Goal: Information Seeking & Learning: Learn about a topic

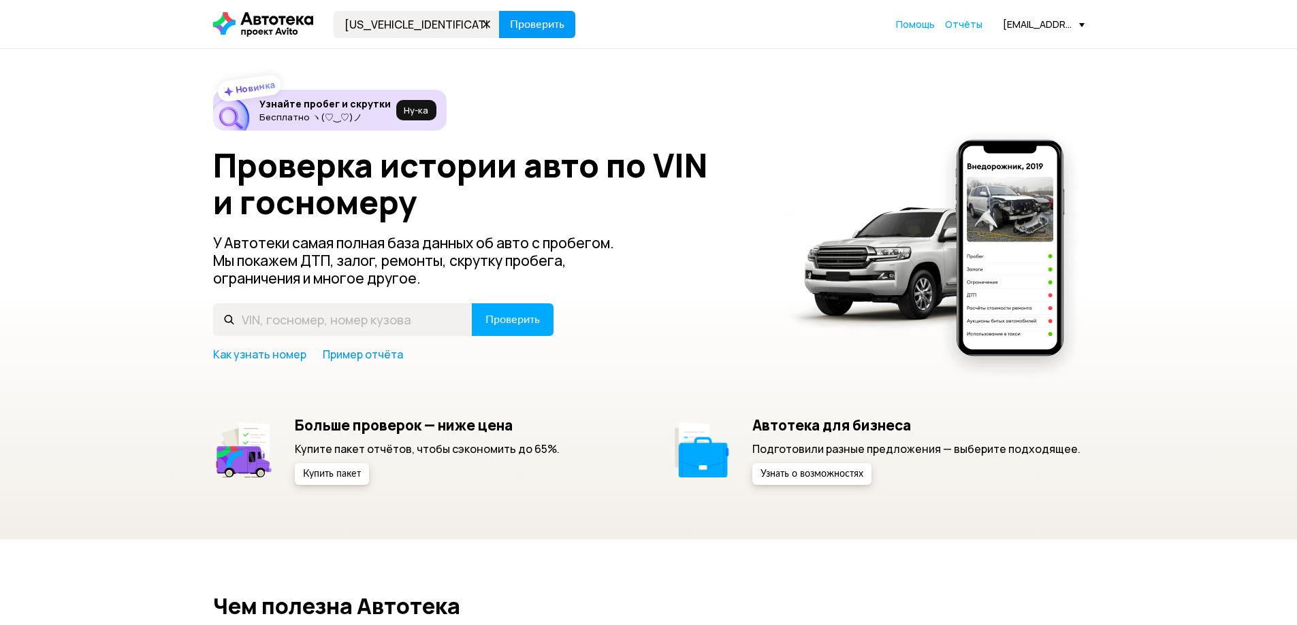
type input "[US_VEHICLE_IDENTIFICATION_NUMBER]"
click at [551, 26] on span "Проверить" at bounding box center [537, 24] width 54 height 11
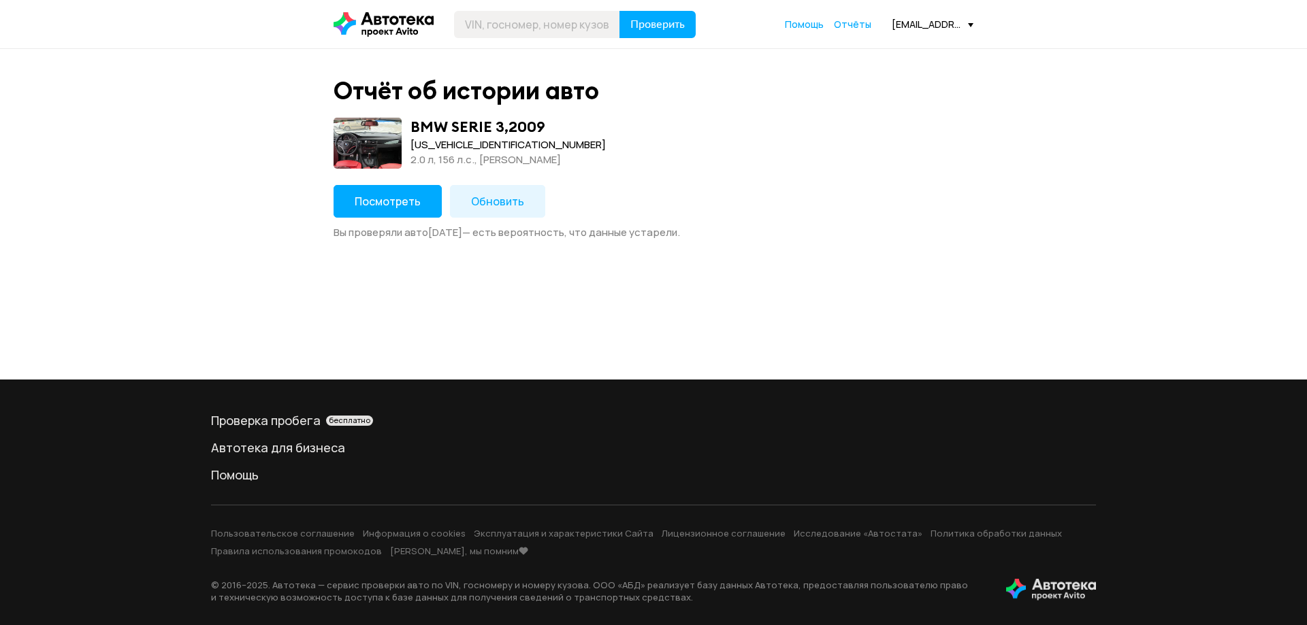
click at [407, 197] on span "Посмотреть" at bounding box center [388, 201] width 66 height 15
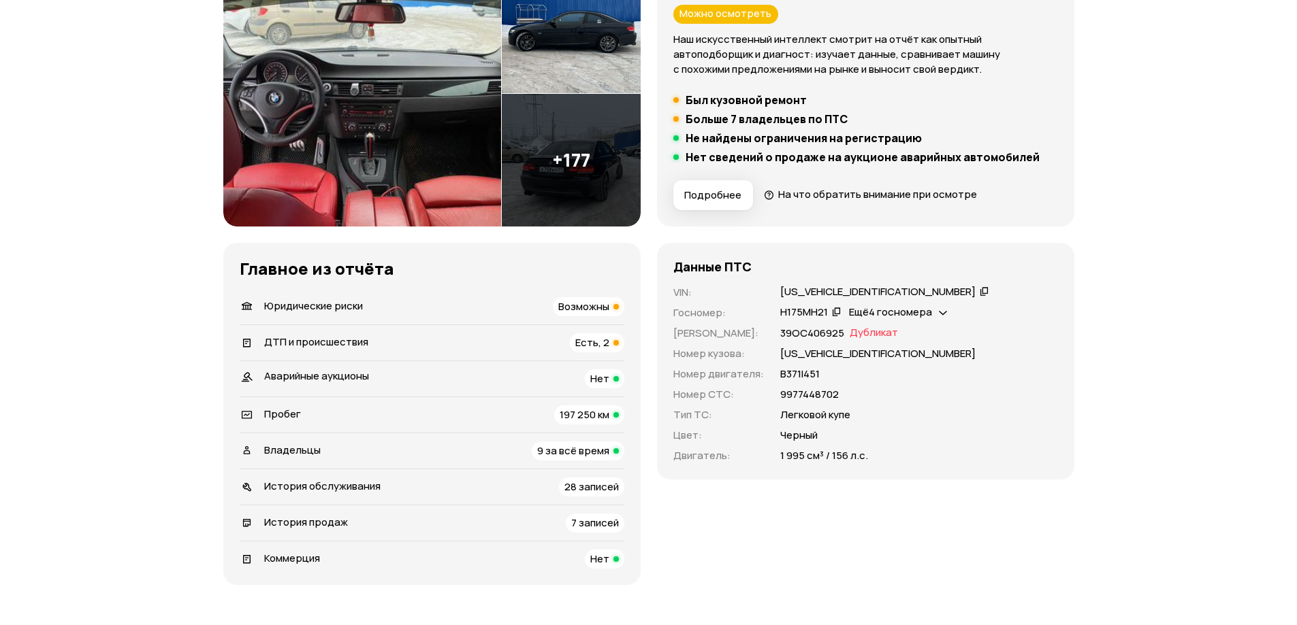
scroll to position [272, 0]
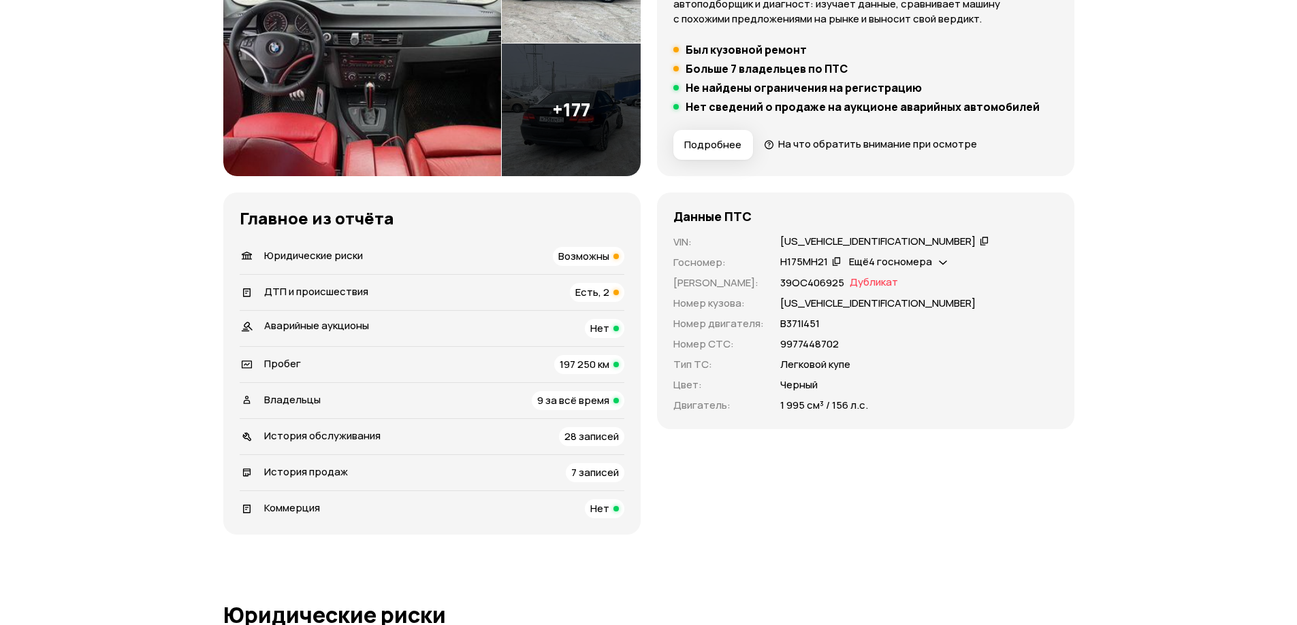
click at [497, 257] on div "Юридические риски Возможны" at bounding box center [432, 256] width 385 height 19
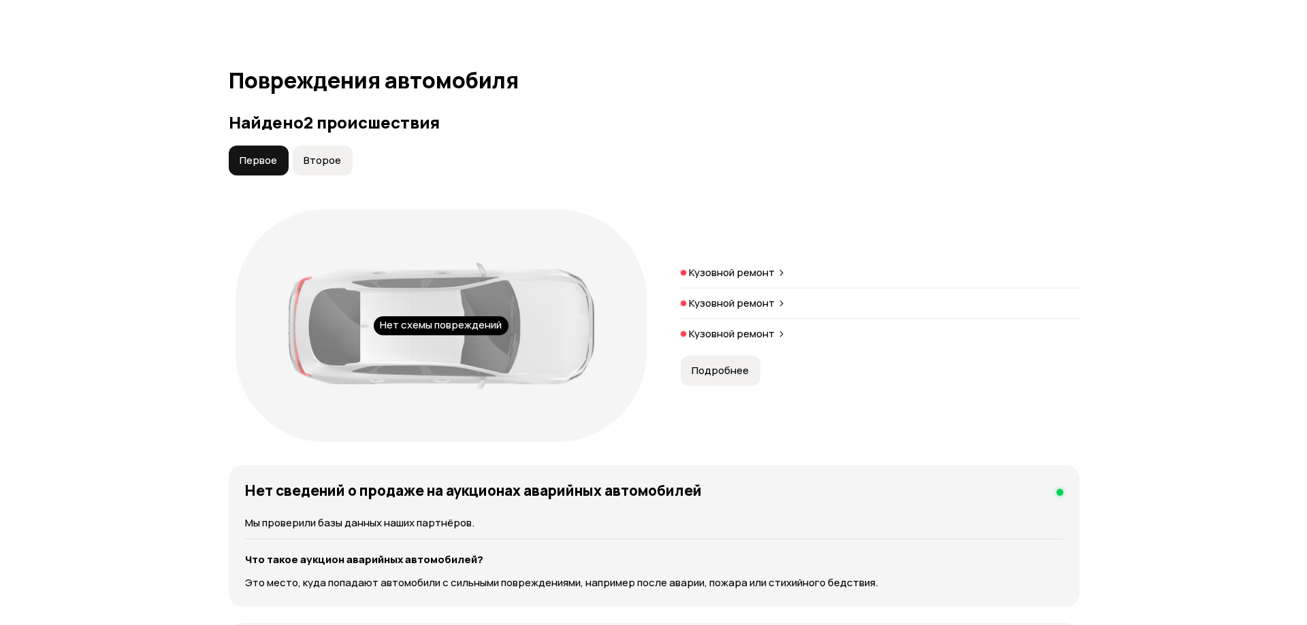
scroll to position [1352, 0]
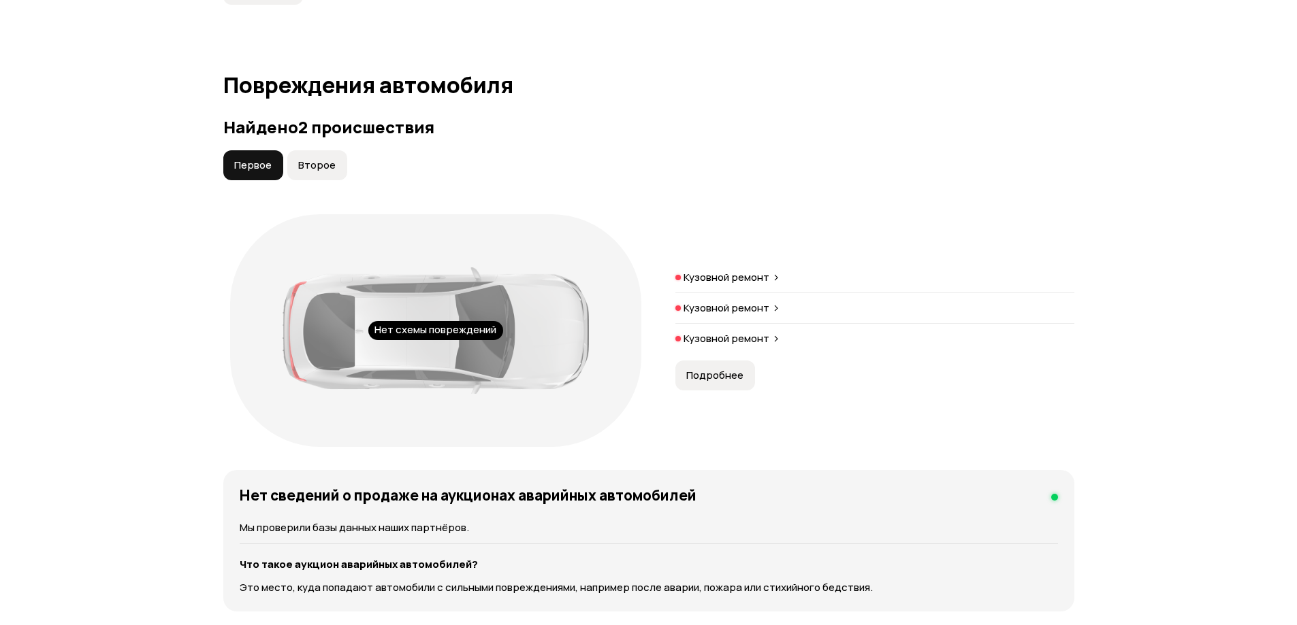
click at [700, 271] on p "Кузовной ремонт" at bounding box center [726, 278] width 86 height 14
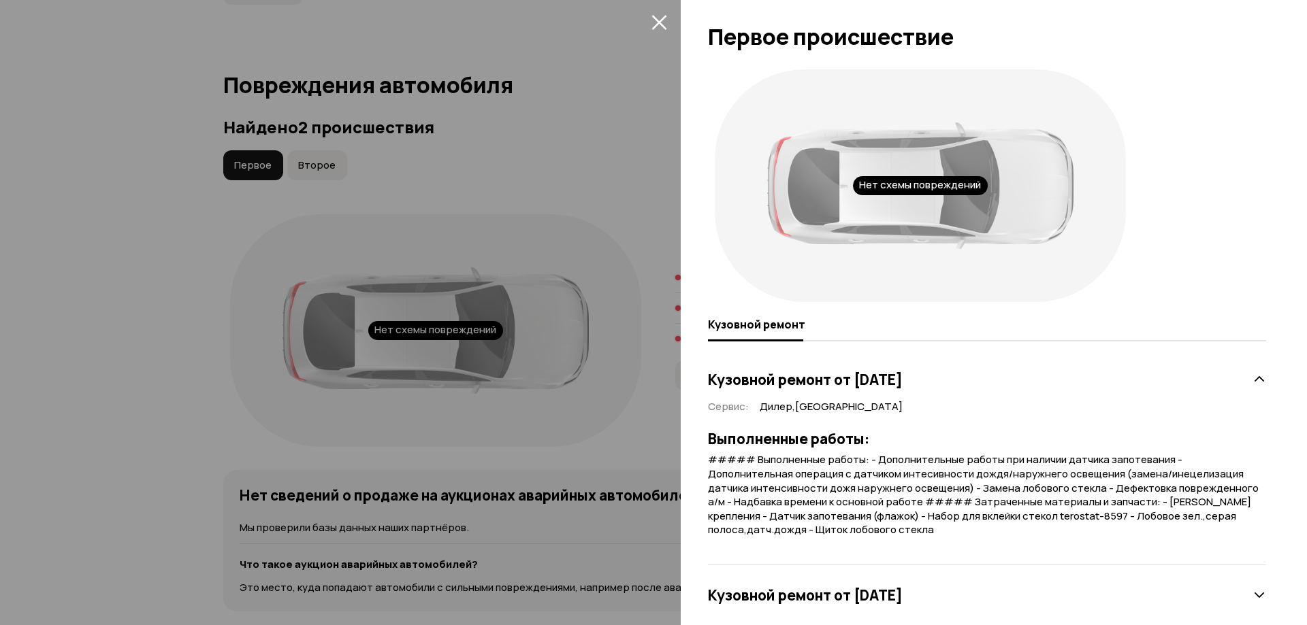
click at [660, 25] on icon "закрыть" at bounding box center [659, 22] width 16 height 16
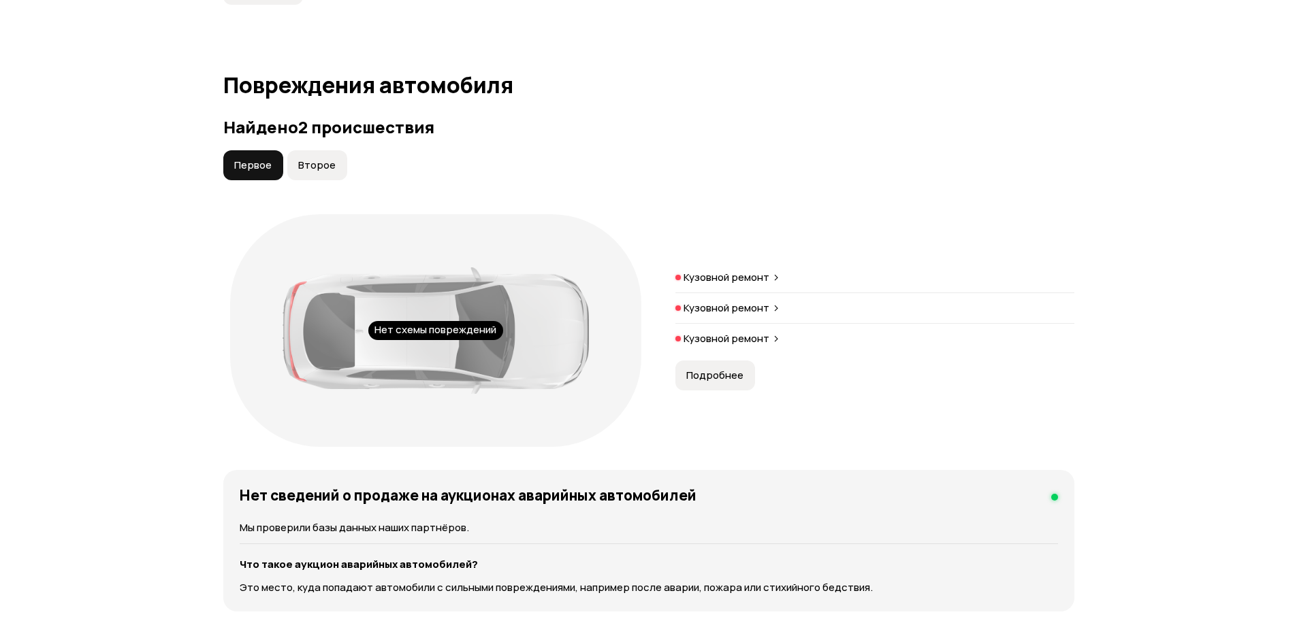
click at [738, 302] on p "Кузовной ремонт" at bounding box center [726, 309] width 86 height 14
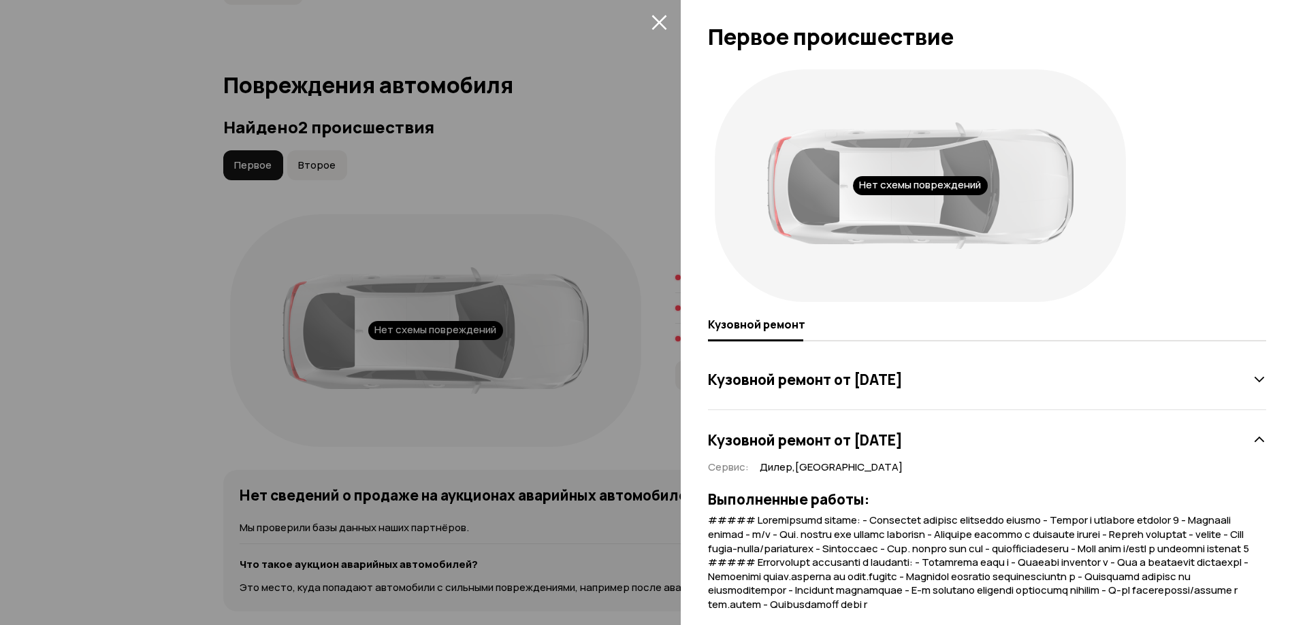
click at [655, 20] on icon "закрыть" at bounding box center [659, 22] width 16 height 16
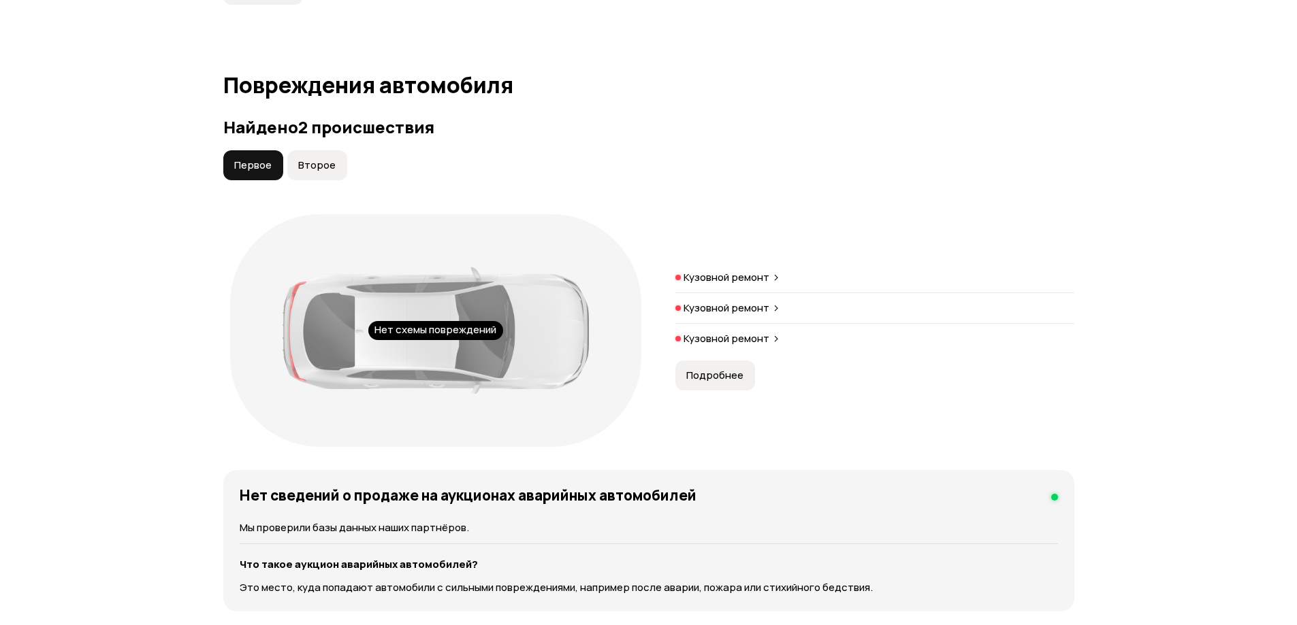
click at [722, 332] on p "Кузовной ремонт" at bounding box center [726, 339] width 86 height 14
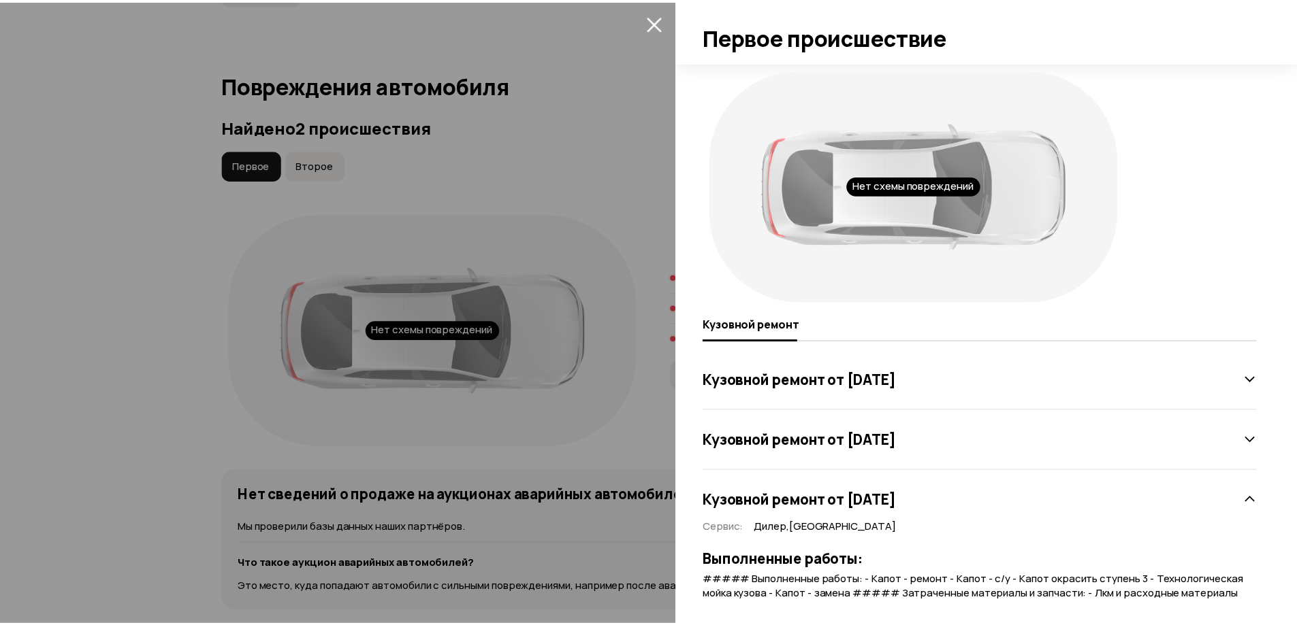
scroll to position [33, 0]
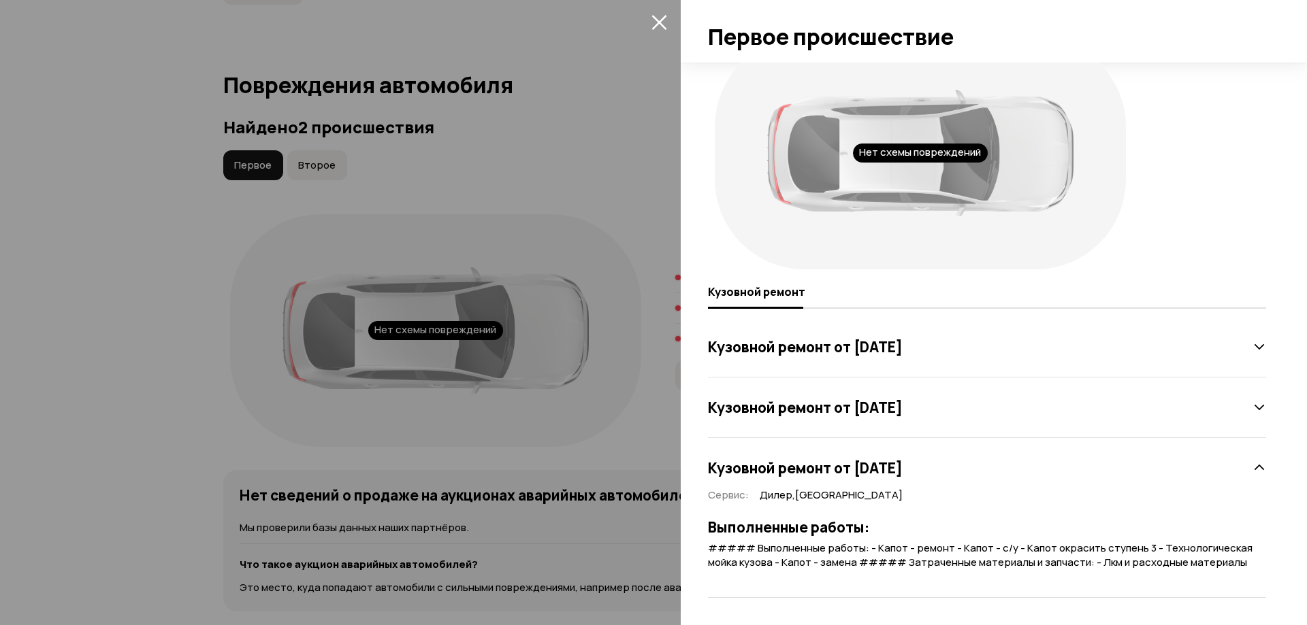
click at [664, 22] on icon "закрыть" at bounding box center [659, 22] width 16 height 16
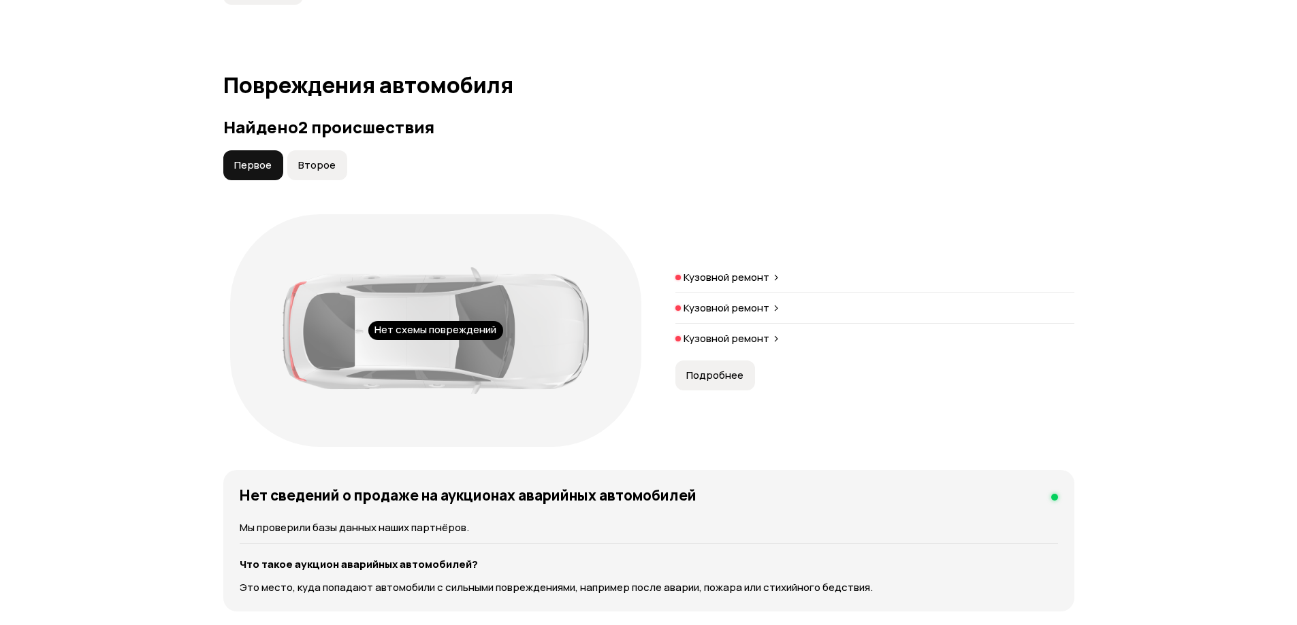
click at [339, 155] on button "Второе" at bounding box center [317, 165] width 60 height 30
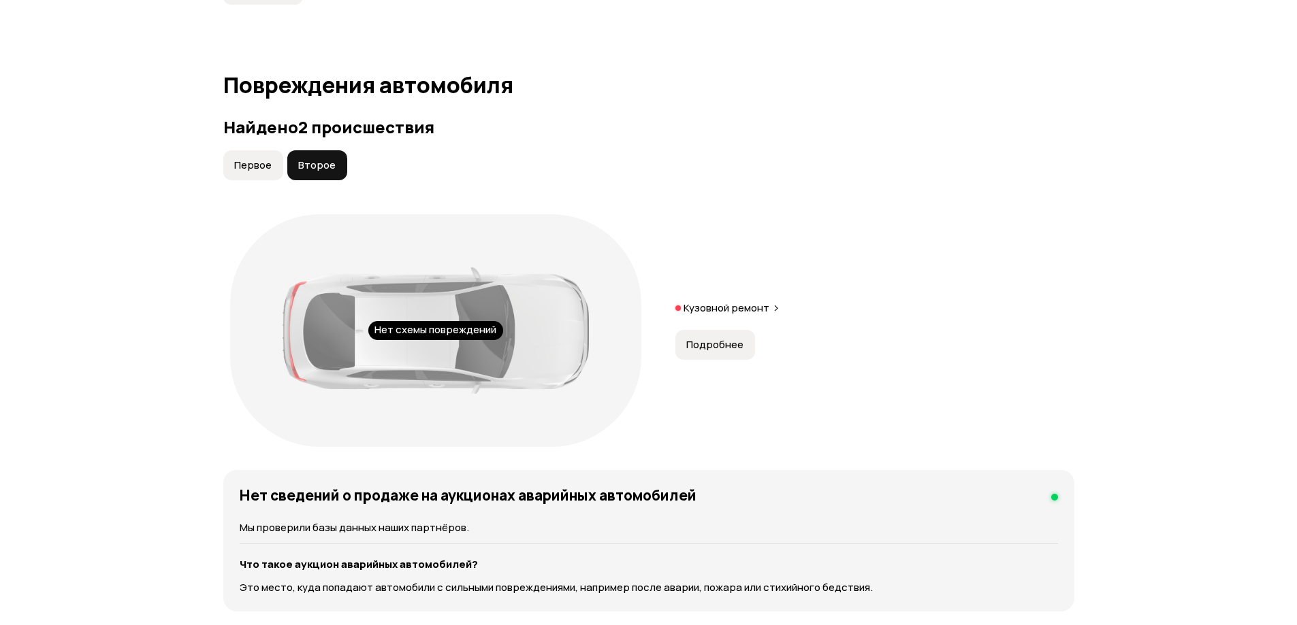
click at [695, 330] on button "Подробнее" at bounding box center [715, 345] width 80 height 30
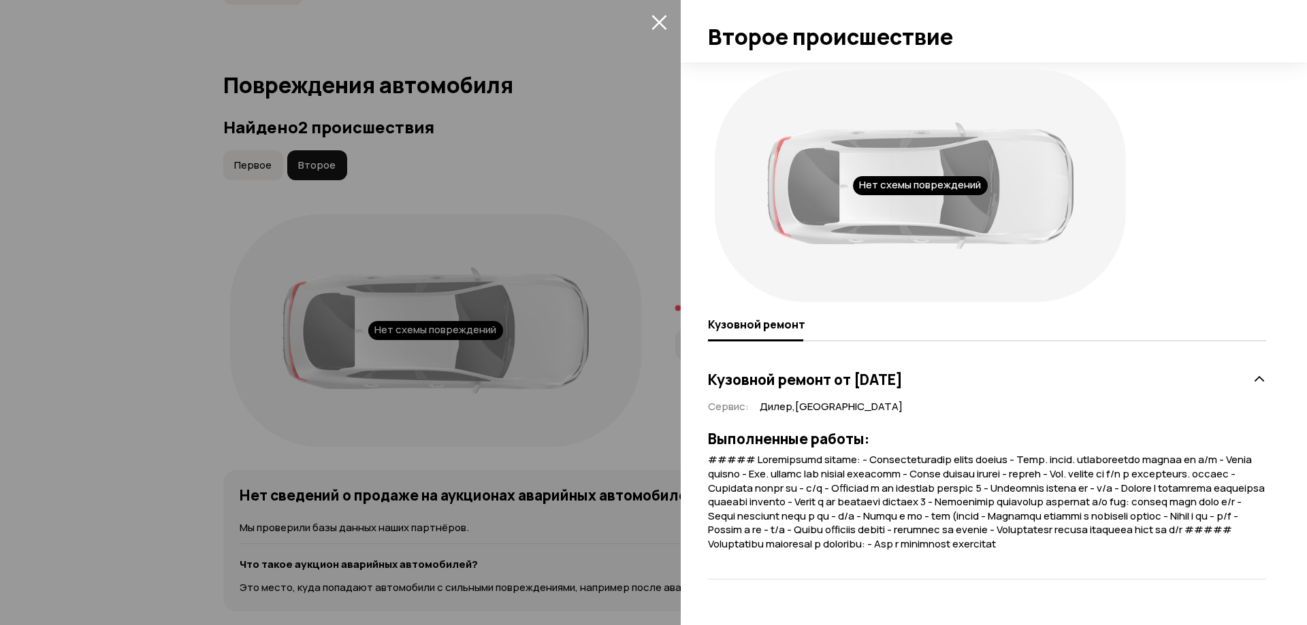
click at [656, 17] on icon "закрыть" at bounding box center [659, 22] width 16 height 16
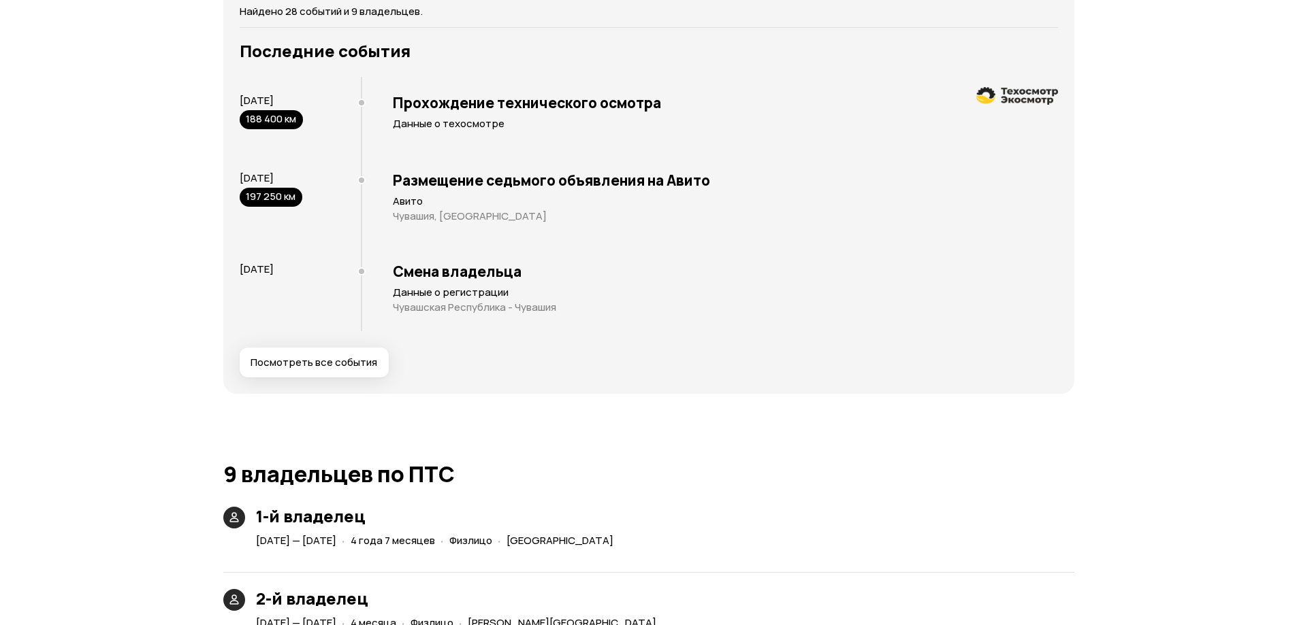
scroll to position [2713, 0]
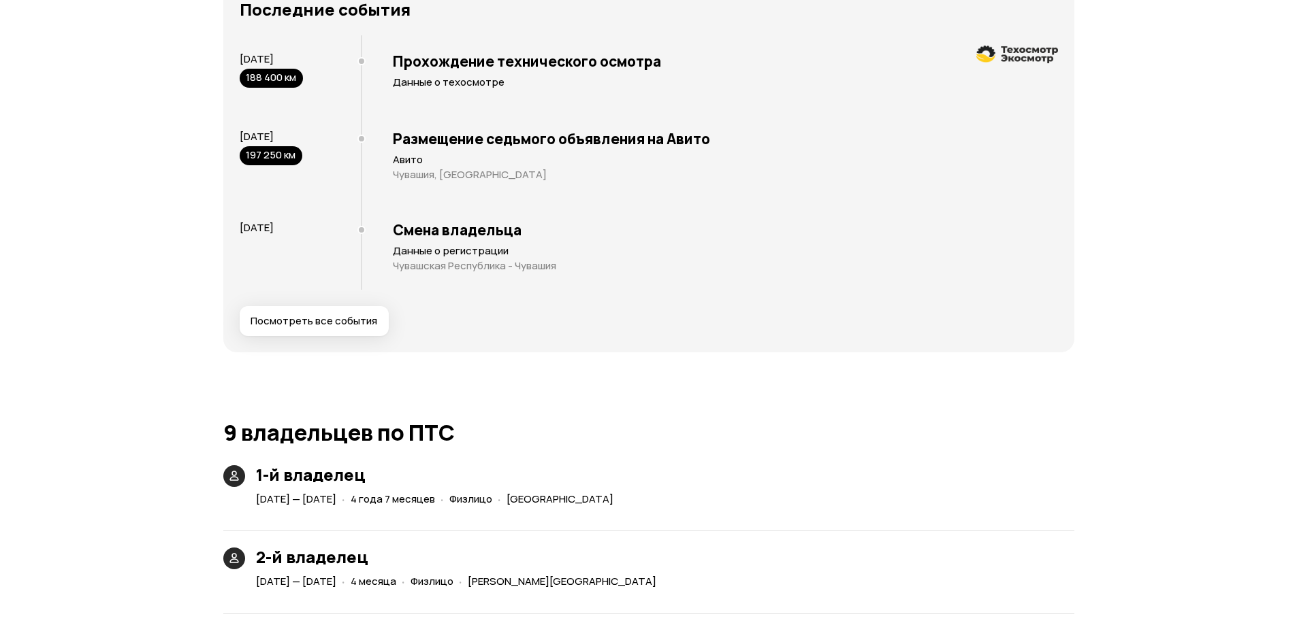
click at [340, 314] on span "Посмотреть все события" at bounding box center [313, 321] width 127 height 14
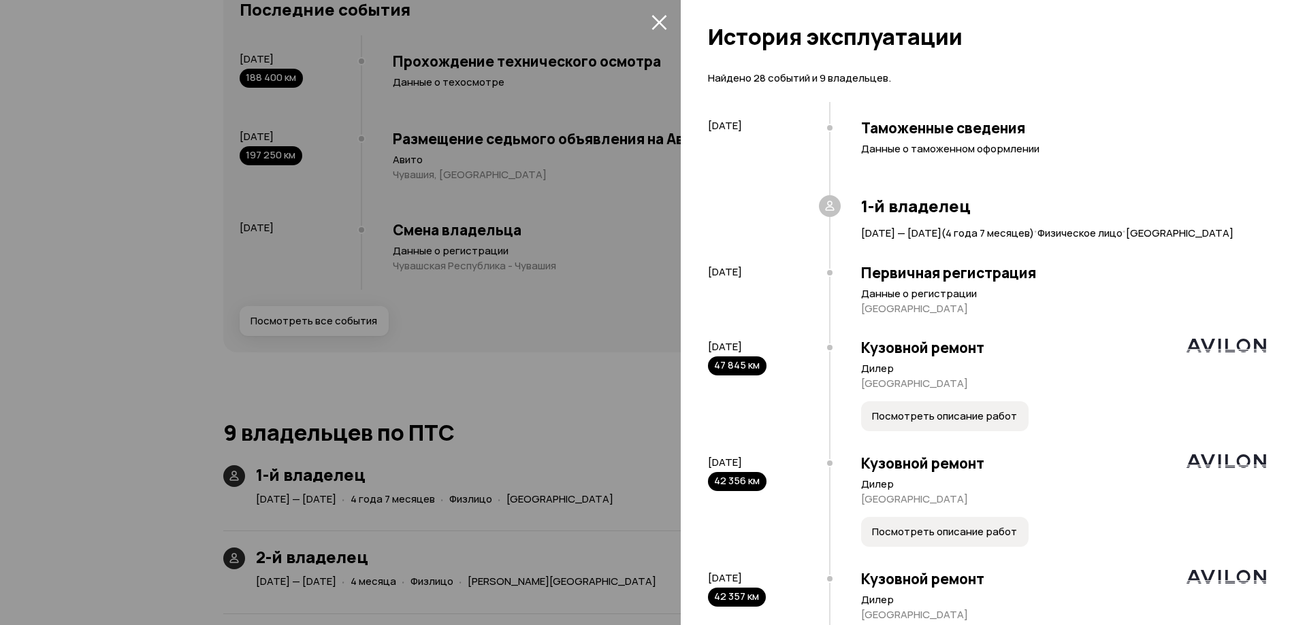
drag, startPoint x: 657, startPoint y: 27, endPoint x: 601, endPoint y: 110, distance: 100.6
click at [656, 27] on icon "закрыть" at bounding box center [659, 22] width 16 height 16
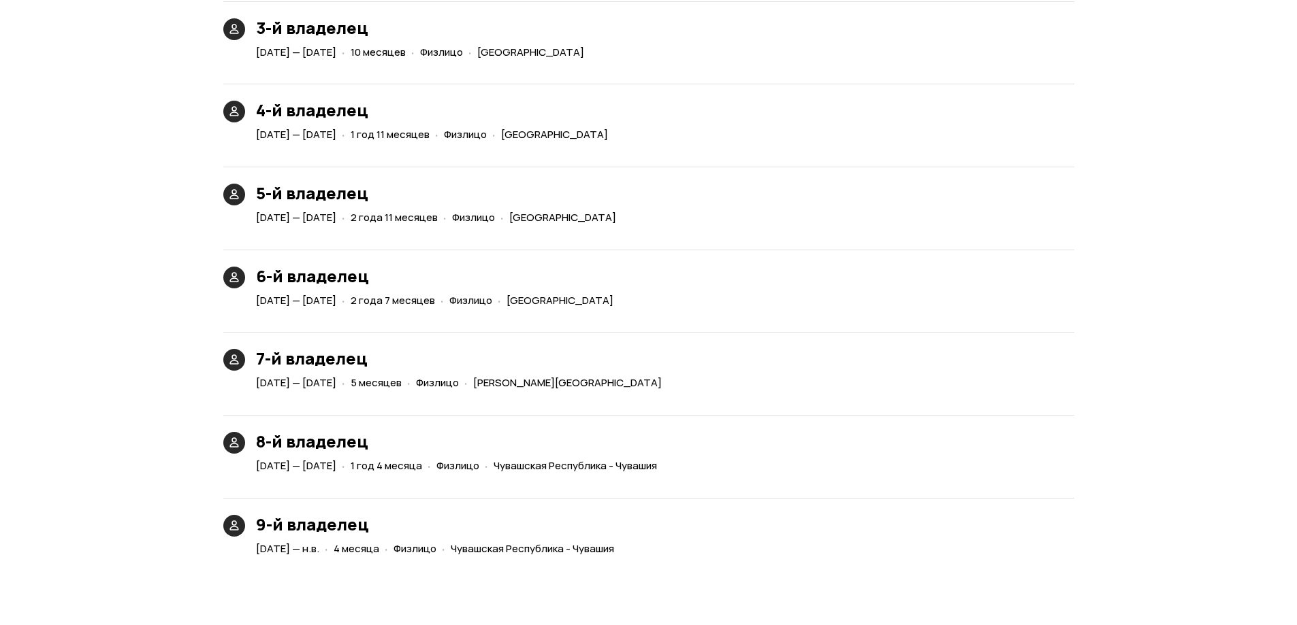
scroll to position [3394, 0]
